Goal: Transaction & Acquisition: Purchase product/service

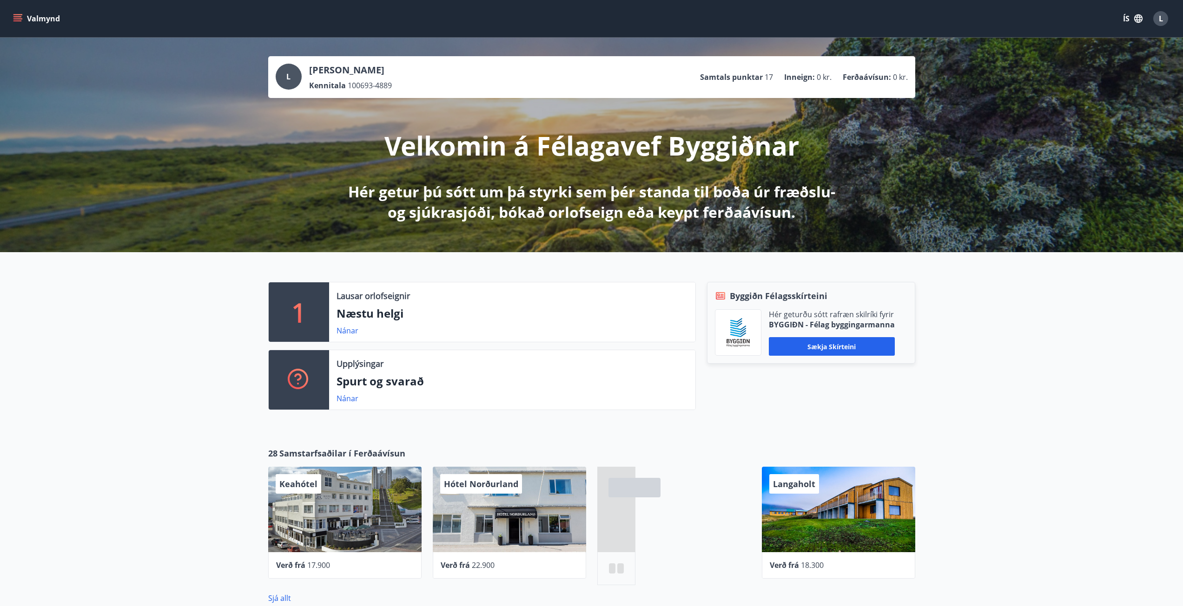
click at [23, 16] on button "Valmynd" at bounding box center [37, 18] width 53 height 17
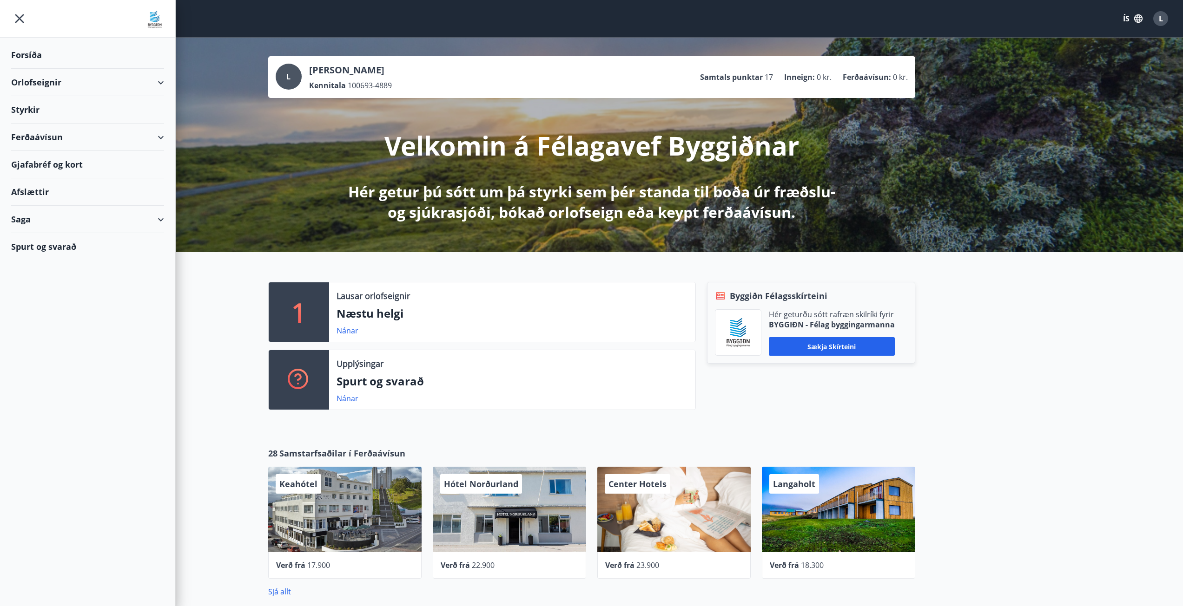
click at [32, 151] on div "Ferðaávísun" at bounding box center [87, 137] width 153 height 27
click at [52, 184] on div "Kaupa ferðaávísun" at bounding box center [88, 181] width 138 height 20
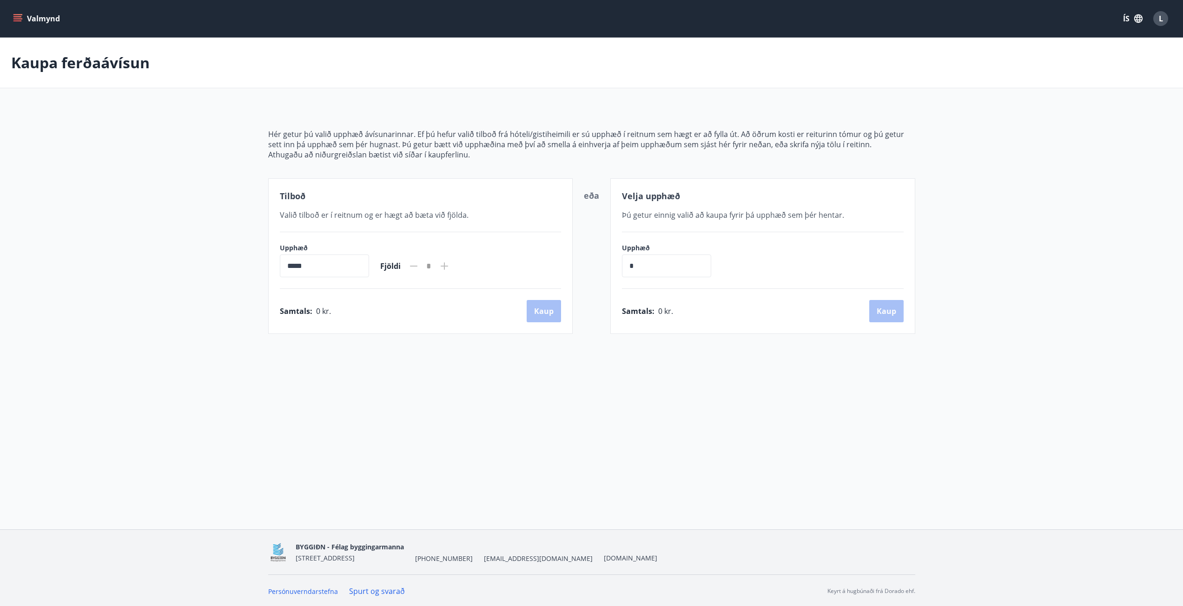
click at [13, 15] on icon "menu" at bounding box center [18, 14] width 10 height 1
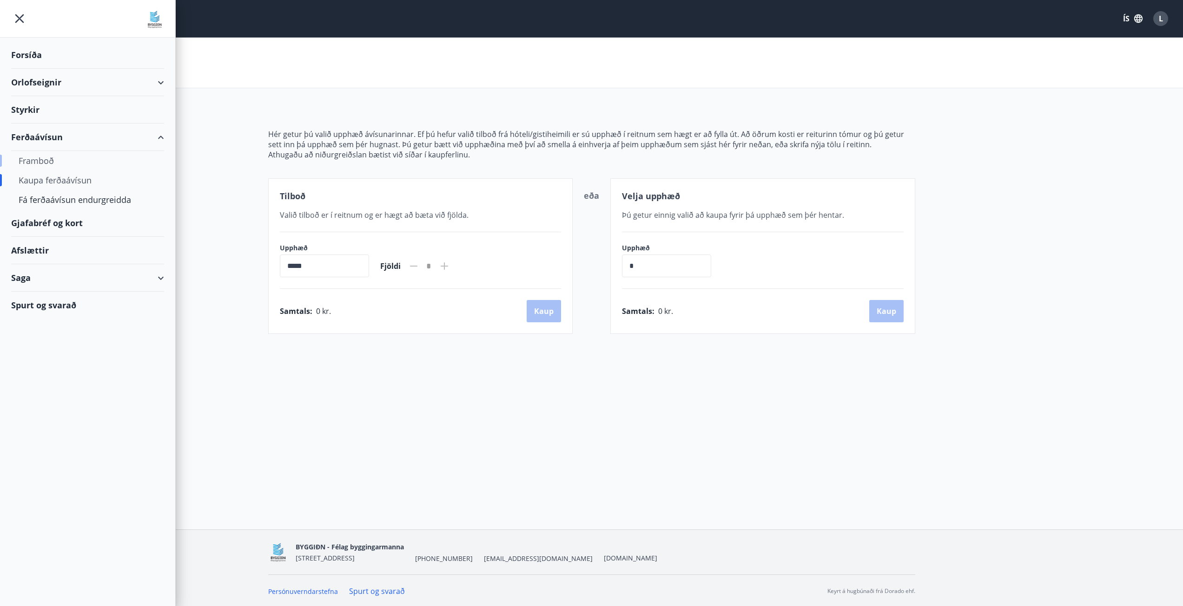
click at [44, 162] on div "Framboð" at bounding box center [88, 161] width 138 height 20
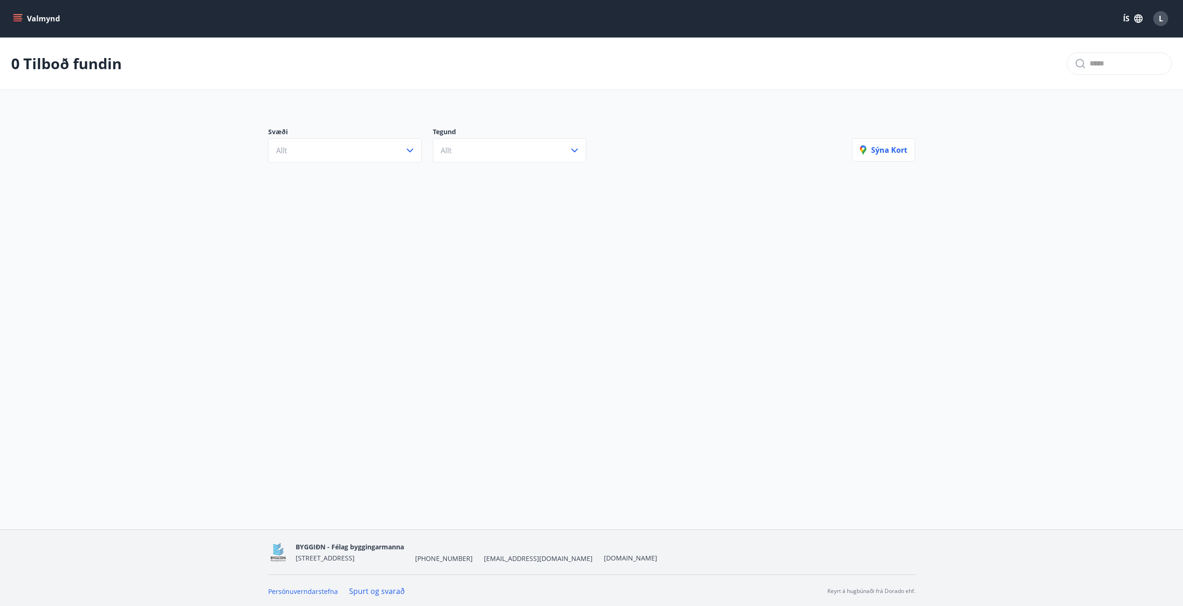
click at [44, 161] on main "0 Tilboð fundin Svæði Allt Tegund Allt [PERSON_NAME]" at bounding box center [591, 106] width 1183 height 136
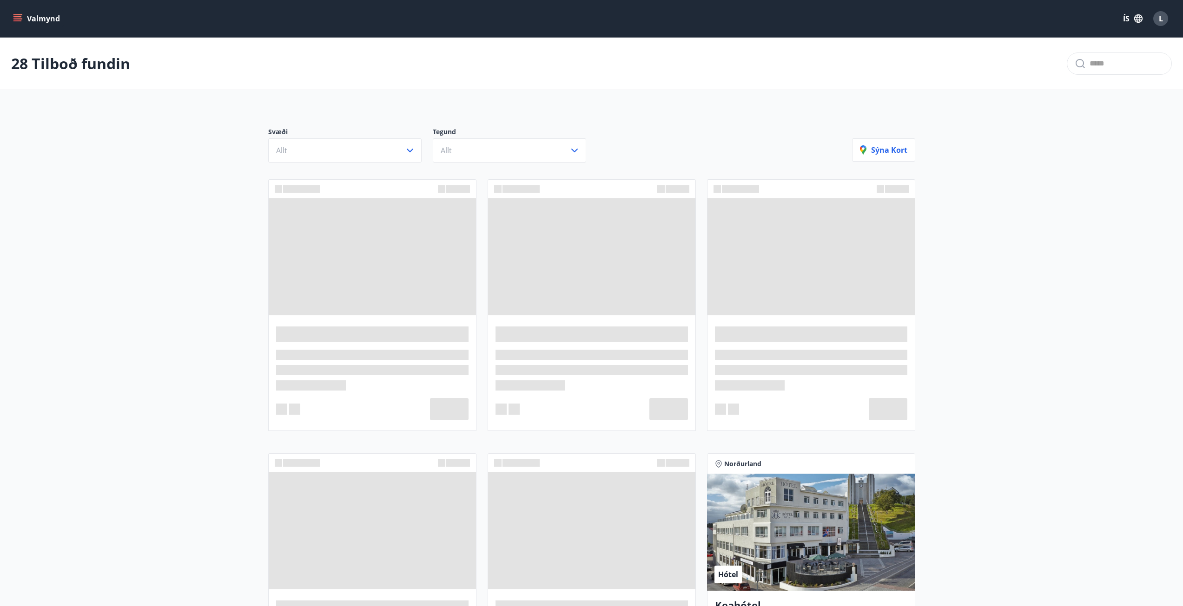
click at [362, 163] on div "Svæði Allt Tegund Allt [PERSON_NAME]" at bounding box center [591, 141] width 669 height 65
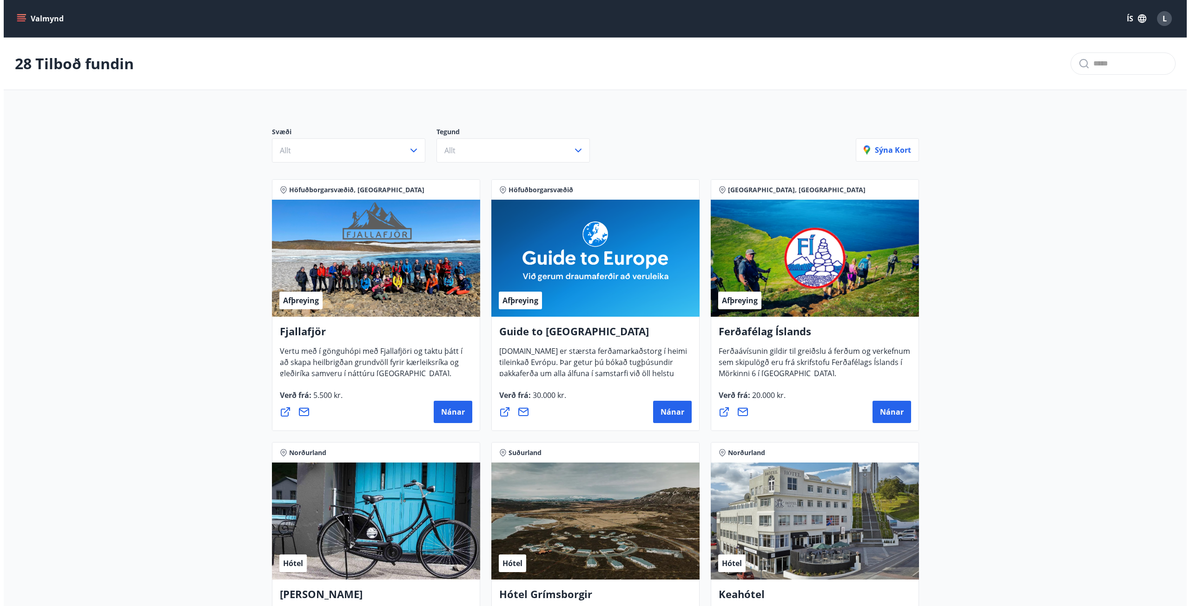
scroll to position [139, 0]
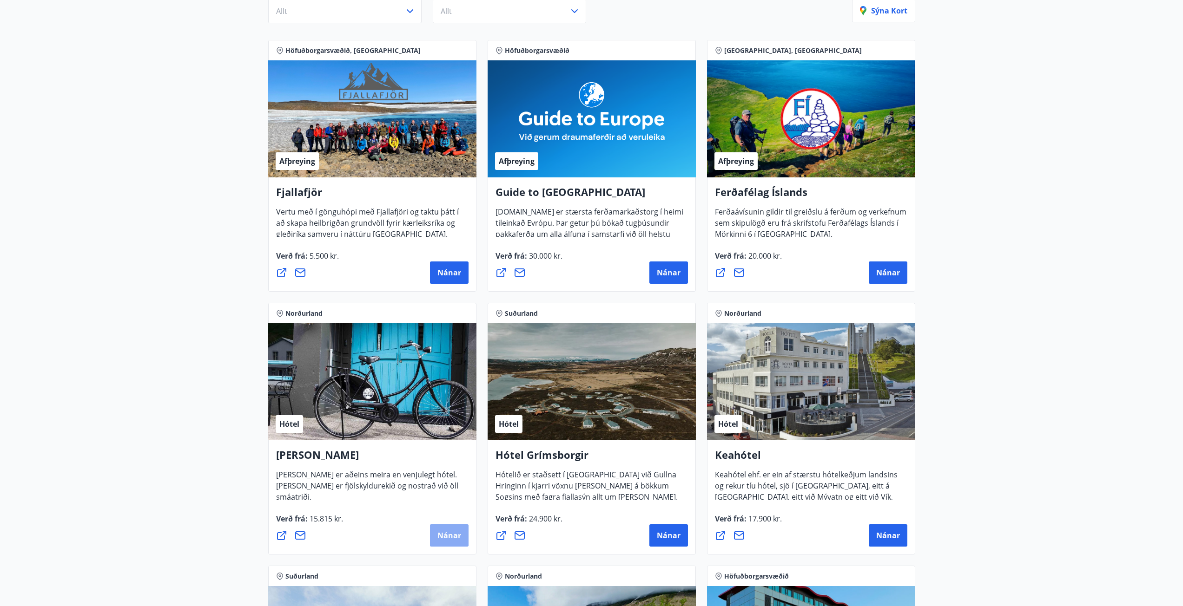
click at [445, 537] on span "Nánar" at bounding box center [449, 536] width 24 height 10
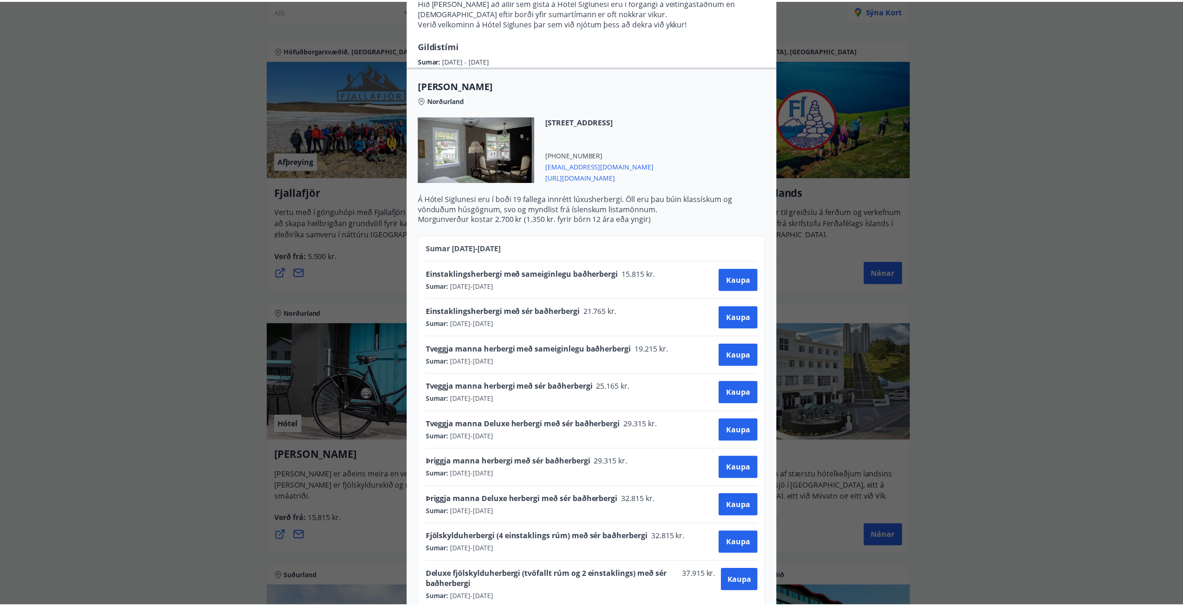
scroll to position [218, 0]
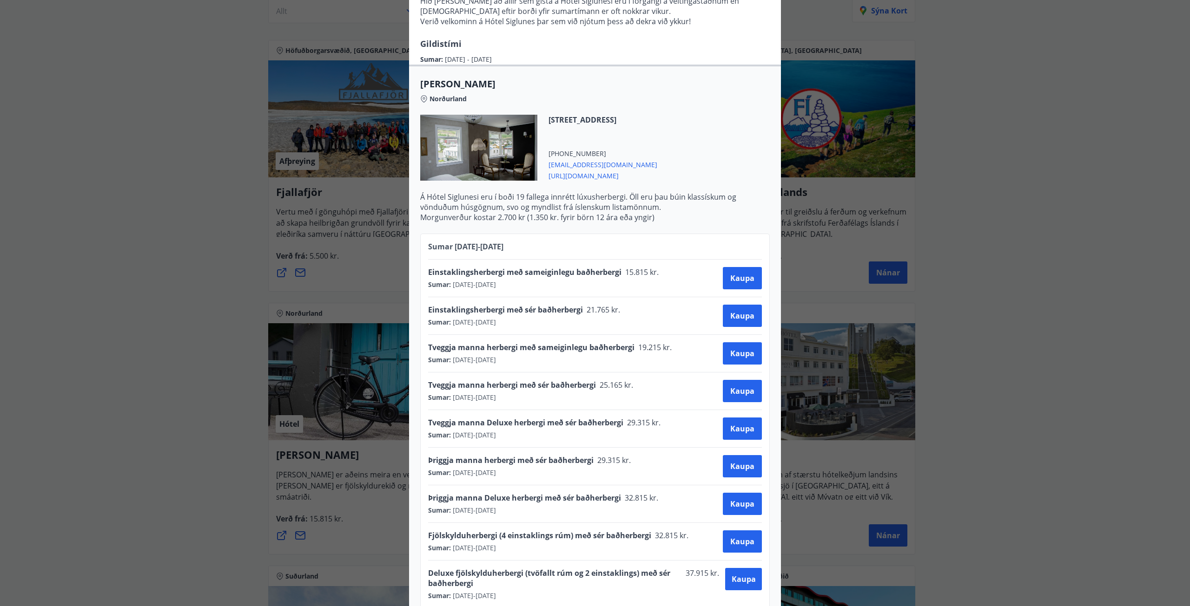
drag, startPoint x: 129, startPoint y: 281, endPoint x: 182, endPoint y: 282, distance: 53.0
click at [133, 281] on div "Hótel Siglunes Ef þú hefur áhuga á að gista á fallegu og persónulegu hóteli sem…" at bounding box center [595, 85] width 1190 height 606
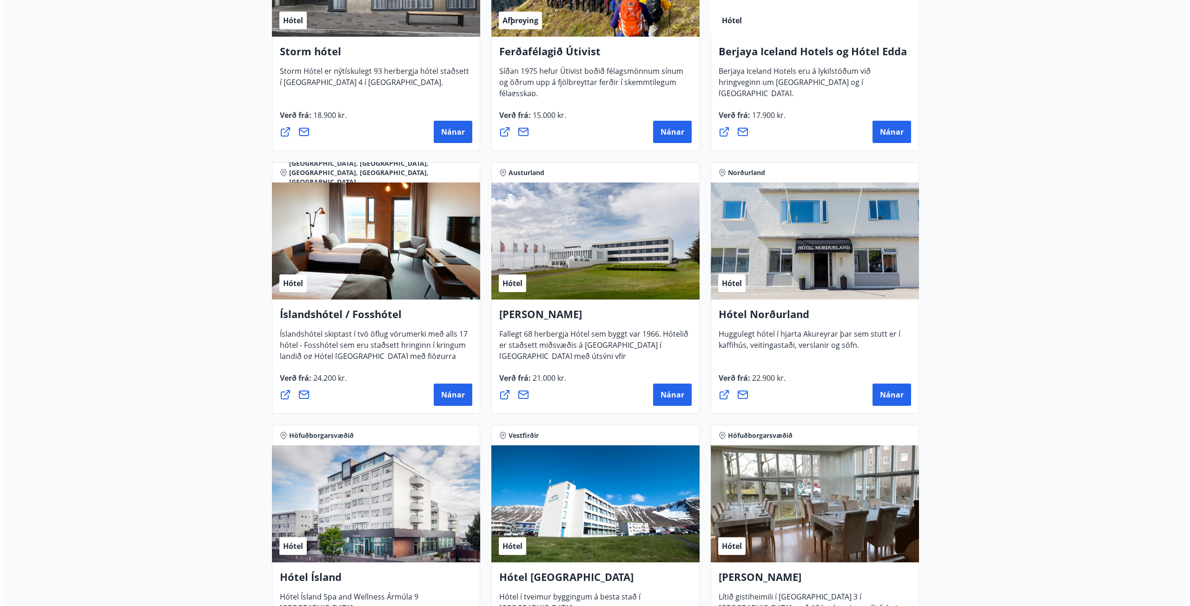
scroll to position [1208, 0]
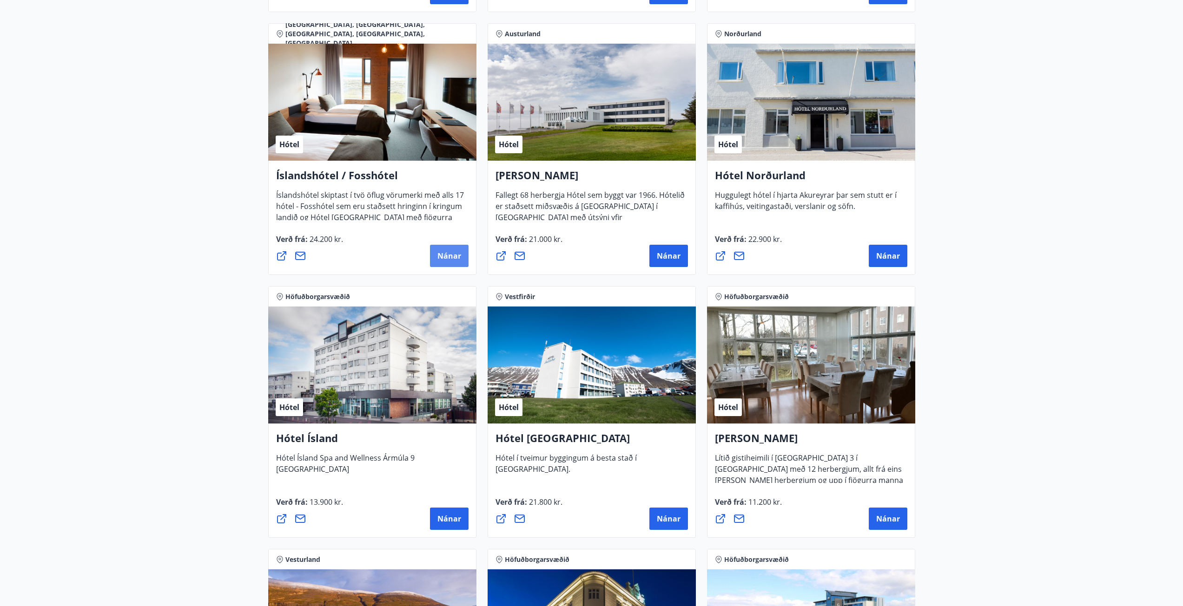
click at [447, 260] on span "Nánar" at bounding box center [449, 256] width 24 height 10
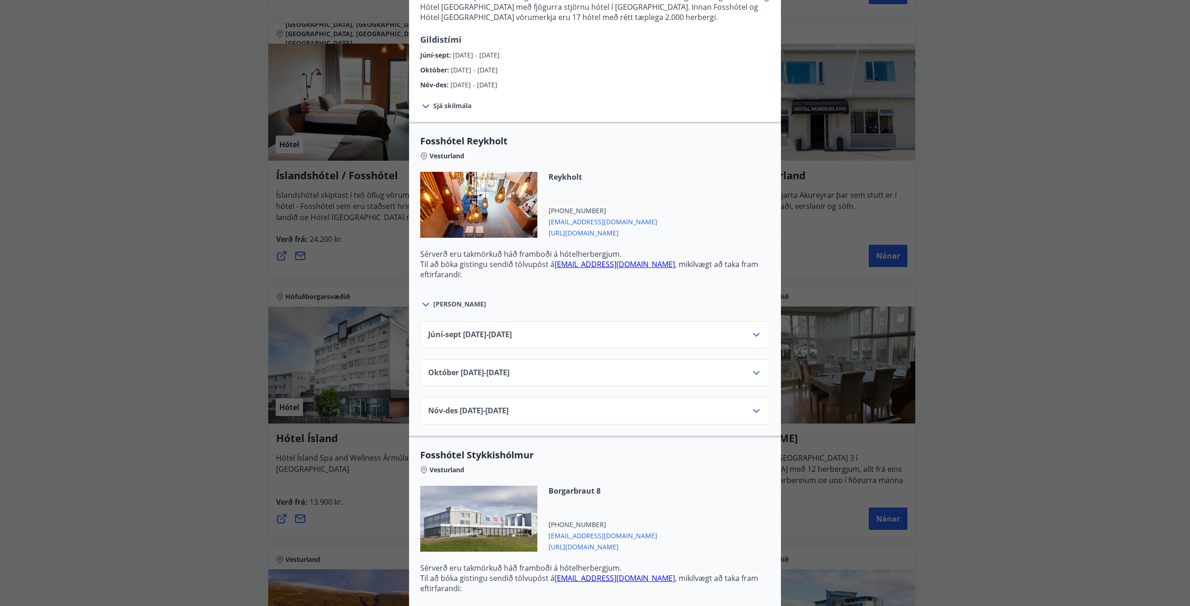
scroll to position [372, 0]
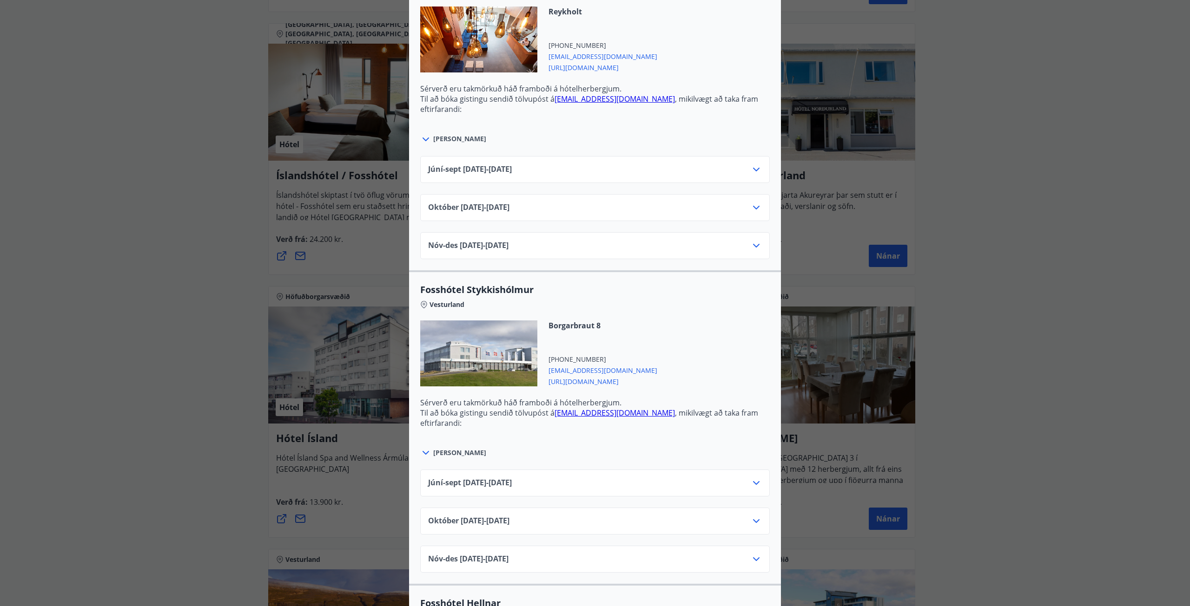
click at [616, 198] on div "[DATE]10.25 - [DATE]" at bounding box center [594, 207] width 349 height 27
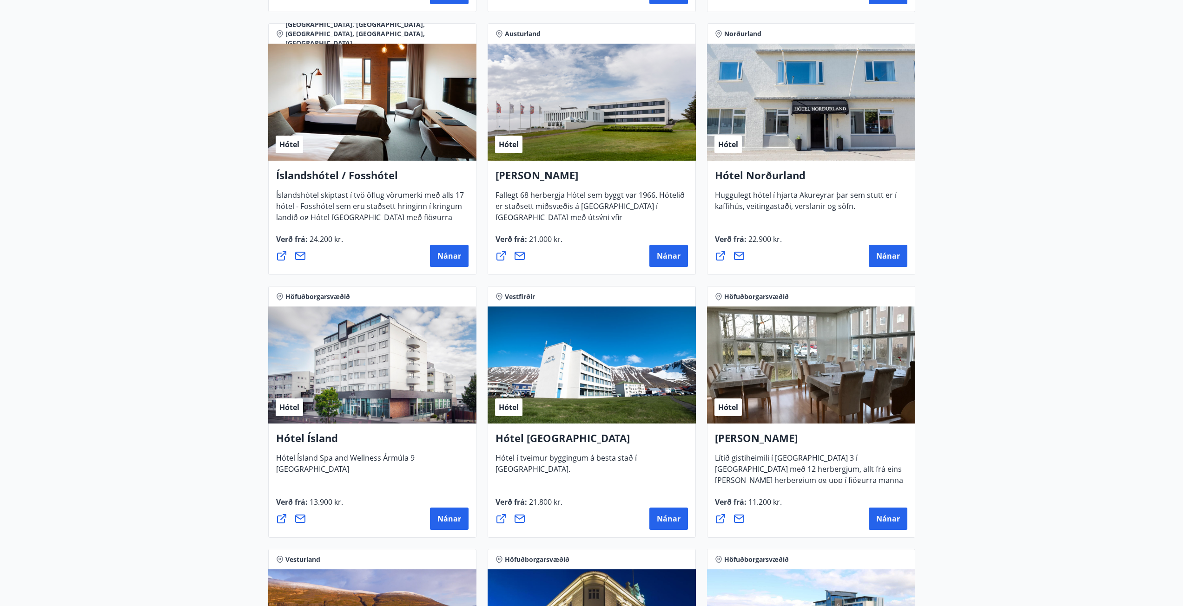
click at [750, 209] on span "Huggulegt hótel í hjarta Akureyrar þar sem stutt er í kaffihús, veitingastaði, …" at bounding box center [806, 204] width 182 height 29
click at [453, 254] on span "Nánar" at bounding box center [449, 256] width 24 height 10
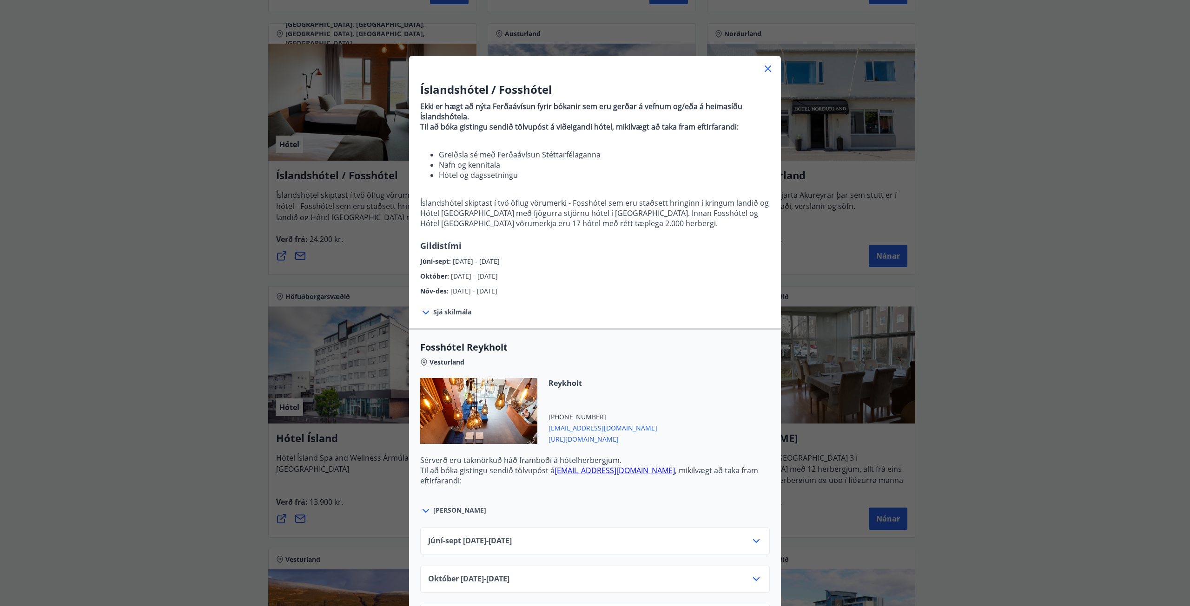
click at [190, 262] on div "Íslandshótel / Fosshótel Ekki er hægt að nýta Ferðaávísun fyrir bókanir sem eru…" at bounding box center [595, 303] width 1190 height 606
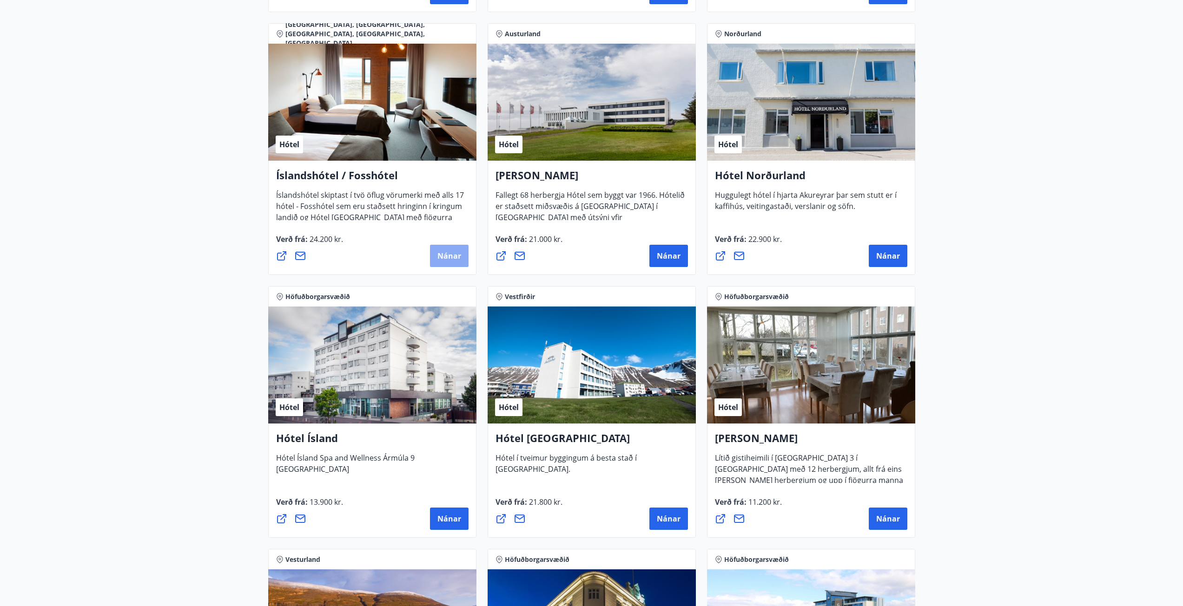
click at [453, 249] on button "Nánar" at bounding box center [449, 256] width 39 height 22
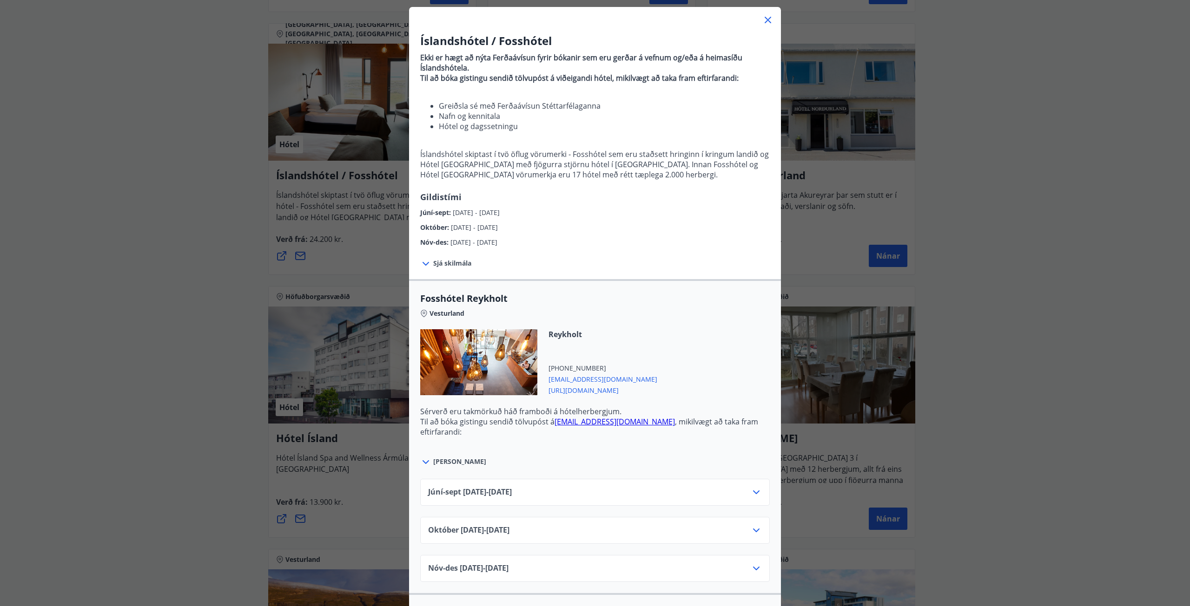
scroll to position [139, 0]
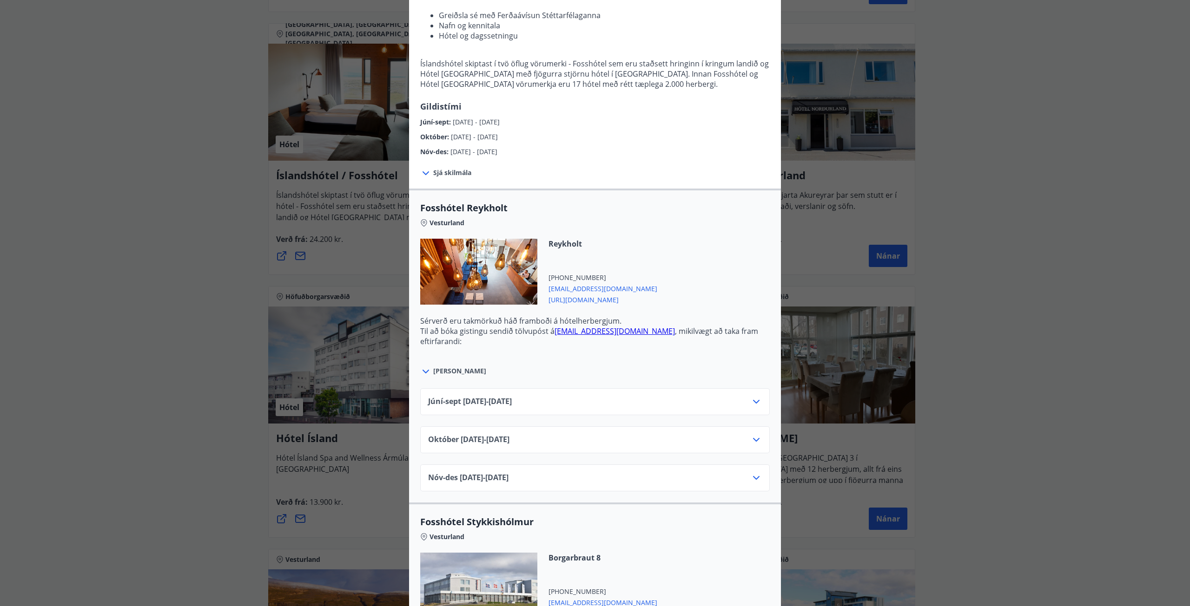
click at [543, 428] on div "[DATE]10.25 - [DATE]" at bounding box center [594, 440] width 349 height 27
click at [754, 439] on icon at bounding box center [756, 440] width 11 height 11
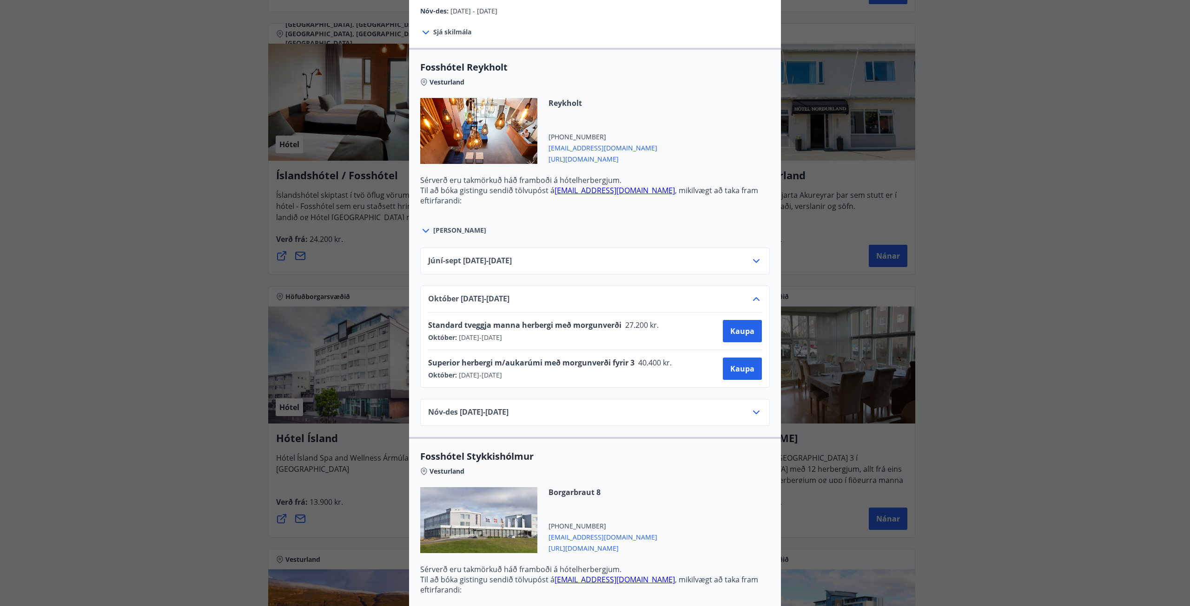
scroll to position [279, 0]
click at [740, 333] on span "Kaupa" at bounding box center [742, 333] width 24 height 10
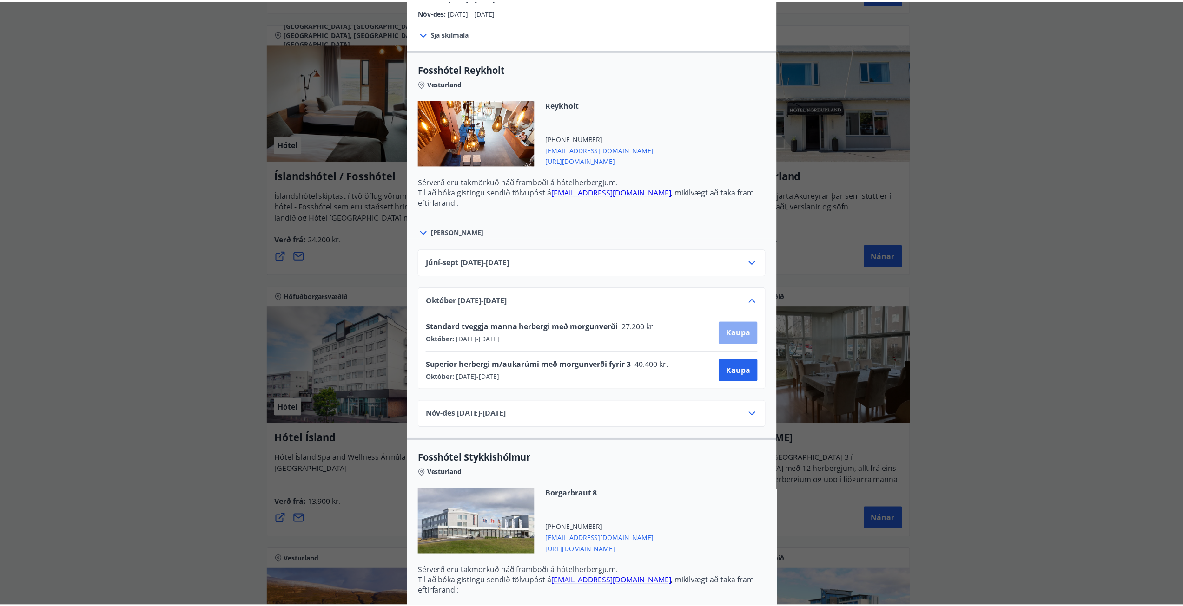
scroll to position [1, 0]
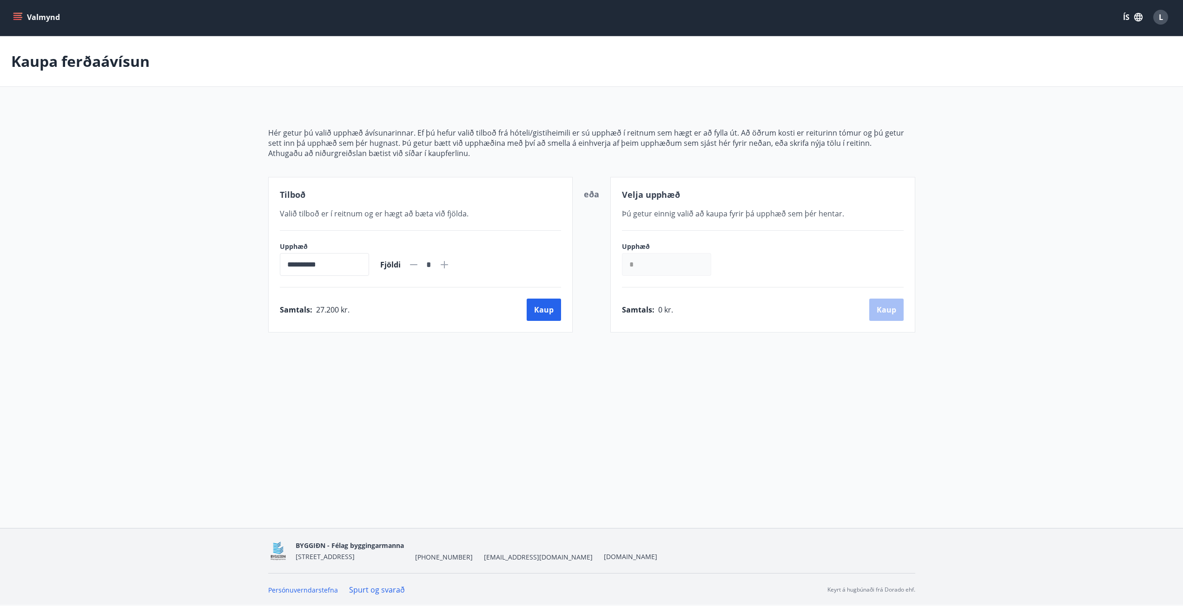
click at [20, 15] on icon "menu" at bounding box center [17, 15] width 8 height 1
drag, startPoint x: 477, startPoint y: 373, endPoint x: 509, endPoint y: 349, distance: 39.9
click at [478, 373] on div "**********" at bounding box center [591, 264] width 1183 height 530
